Goal: Navigation & Orientation: Find specific page/section

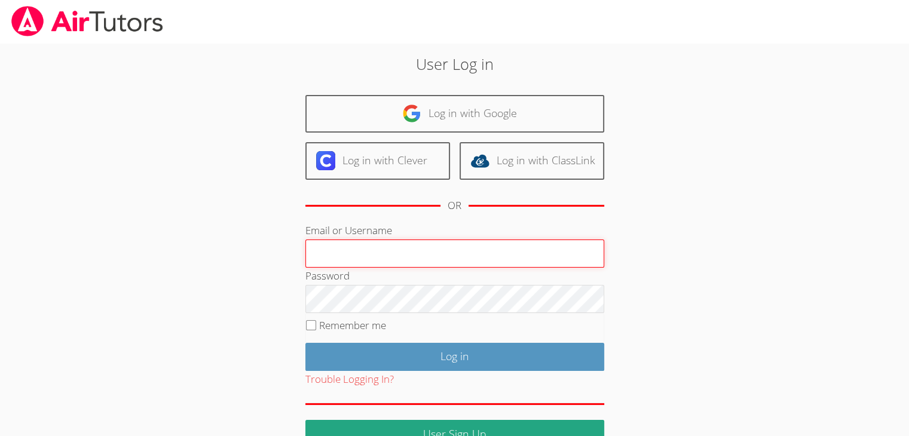
click at [398, 251] on input "Email or Username" at bounding box center [455, 254] width 299 height 29
type input "[EMAIL_ADDRESS][PERSON_NAME][PERSON_NAME][DOMAIN_NAME]"
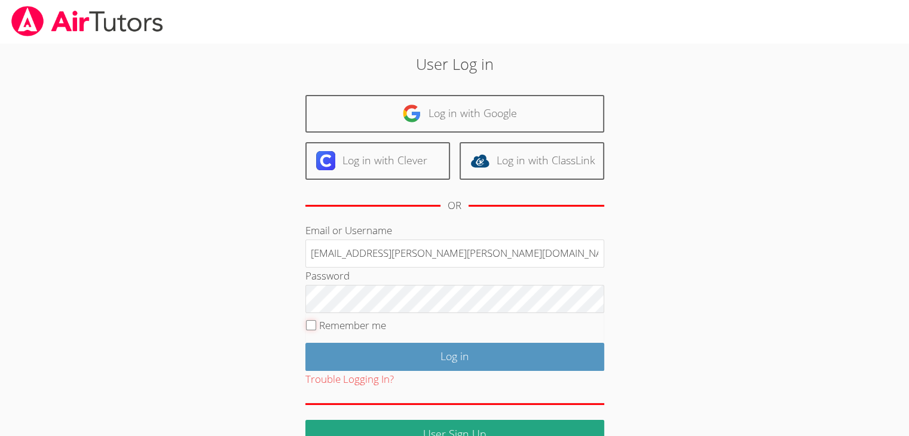
click at [314, 323] on input "Remember me" at bounding box center [311, 325] width 10 height 10
checkbox input "true"
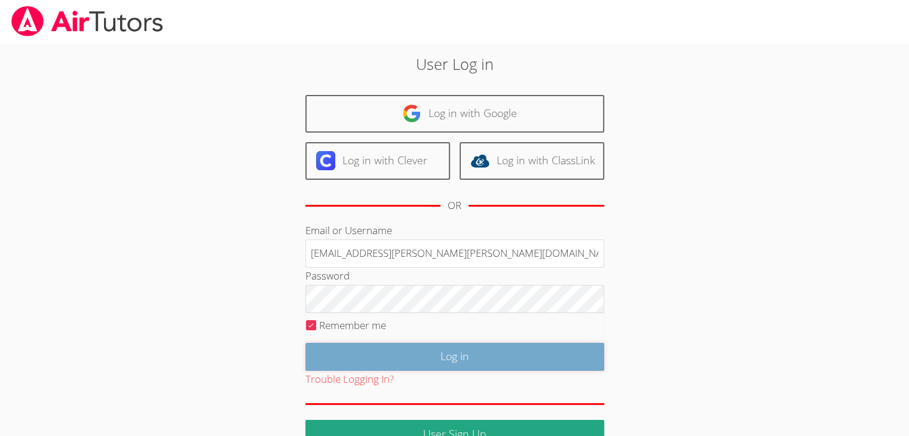
click at [448, 354] on input "Log in" at bounding box center [455, 357] width 299 height 28
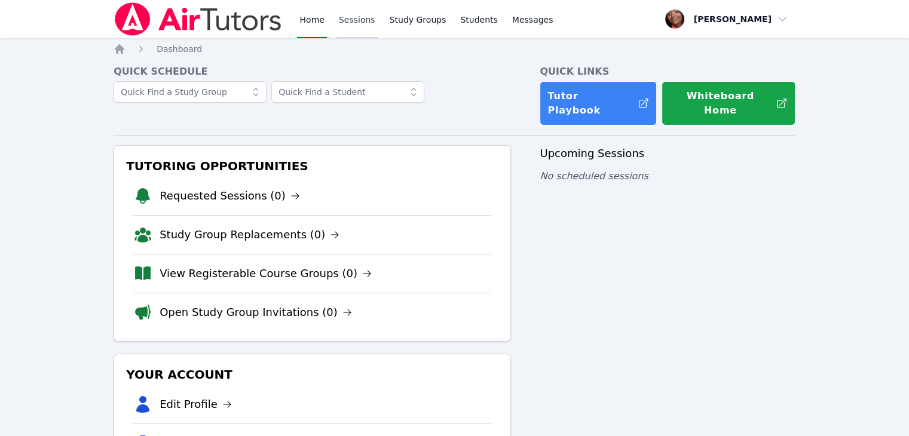
click at [352, 20] on link "Sessions" at bounding box center [357, 19] width 41 height 38
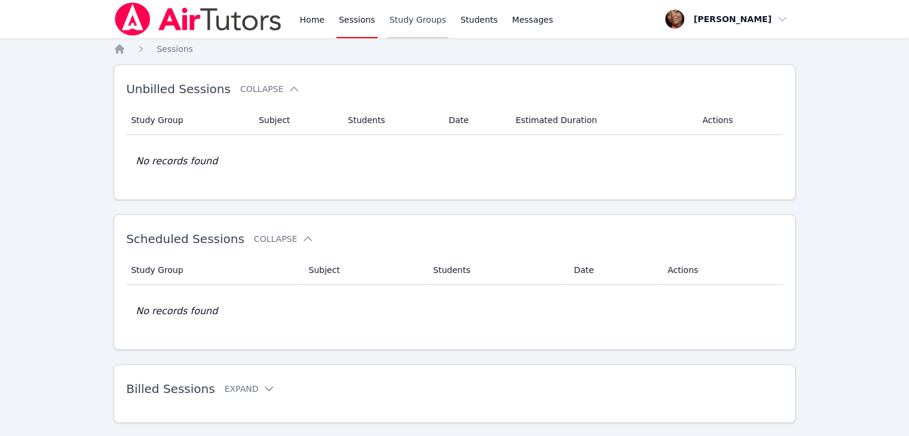
click at [423, 23] on link "Study Groups" at bounding box center [418, 19] width 62 height 38
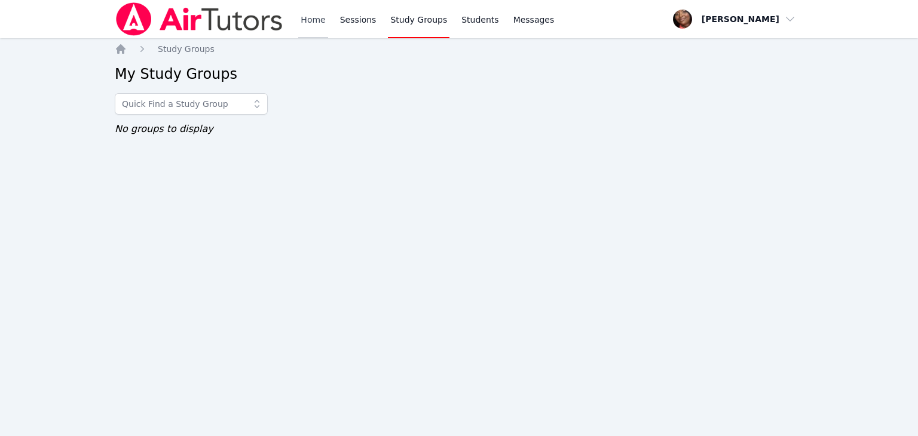
click at [309, 18] on link "Home" at bounding box center [312, 19] width 29 height 38
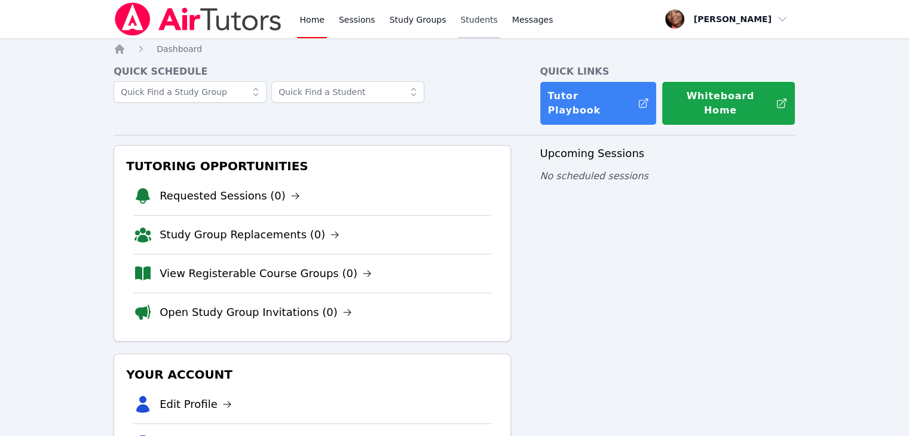
click at [465, 14] on link "Students" at bounding box center [479, 19] width 42 height 38
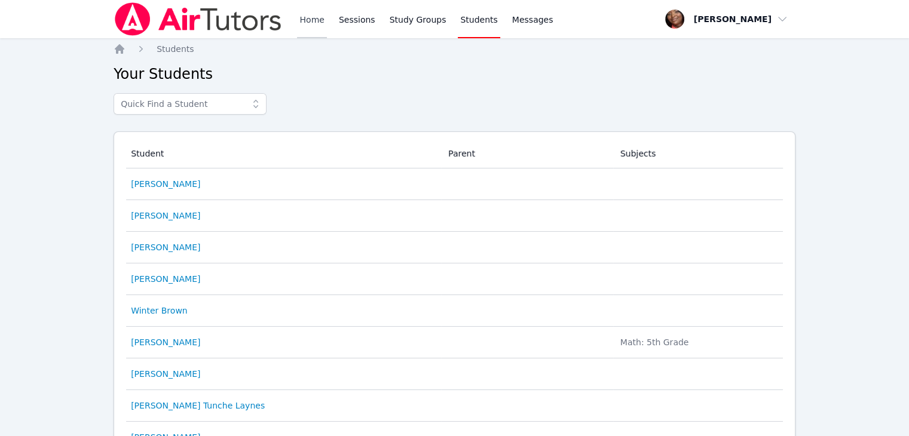
click at [309, 19] on link "Home" at bounding box center [311, 19] width 29 height 38
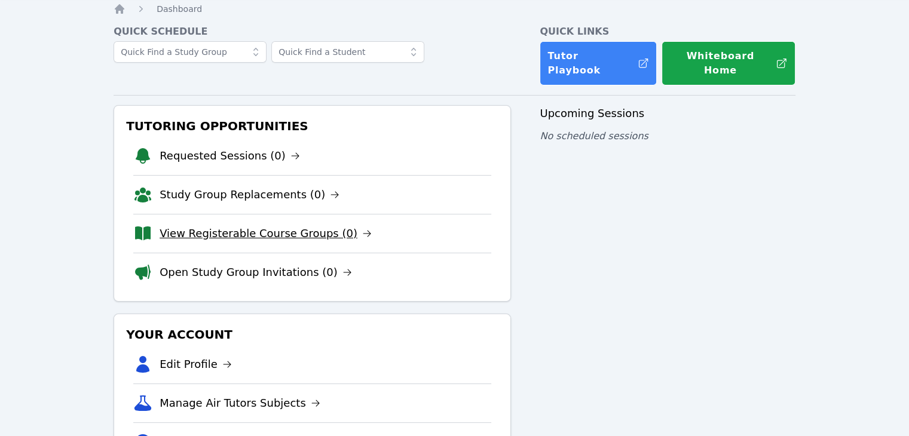
scroll to position [60, 0]
